Goal: Task Accomplishment & Management: Manage account settings

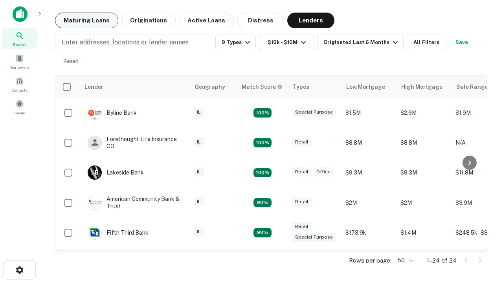
click at [86, 20] on button "Maturing Loans" at bounding box center [86, 21] width 63 height 16
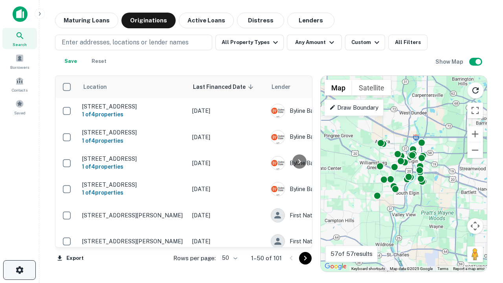
click at [19, 270] on icon "button" at bounding box center [19, 269] width 9 height 9
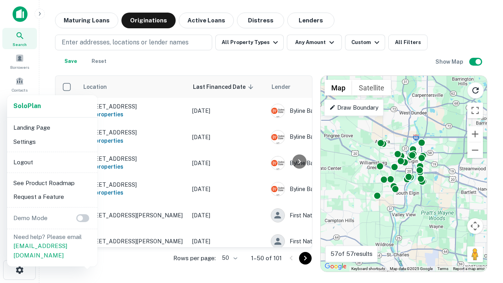
click at [52, 162] on li "Logout" at bounding box center [52, 162] width 84 height 14
